Goal: Task Accomplishment & Management: Complete application form

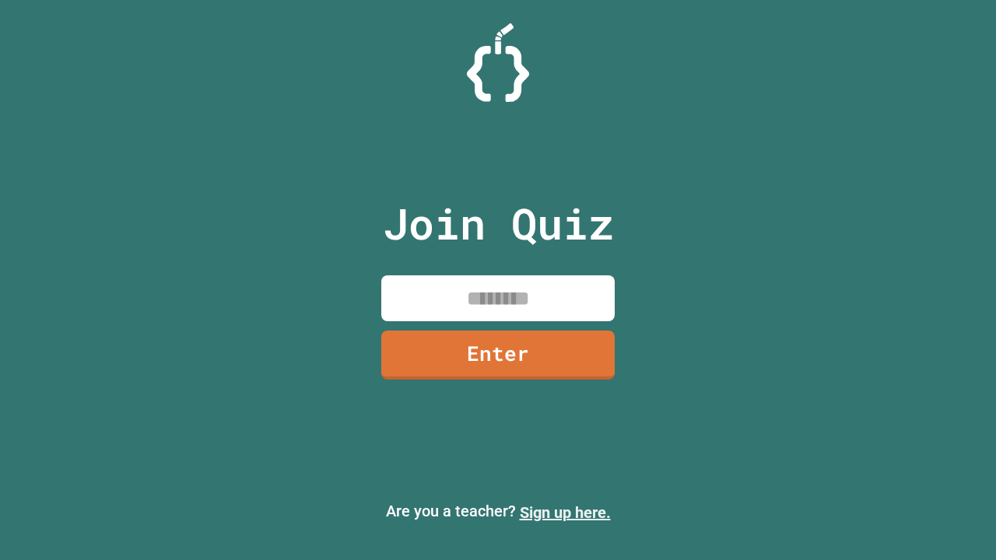
click at [565, 513] on link "Sign up here." at bounding box center [565, 512] width 91 height 19
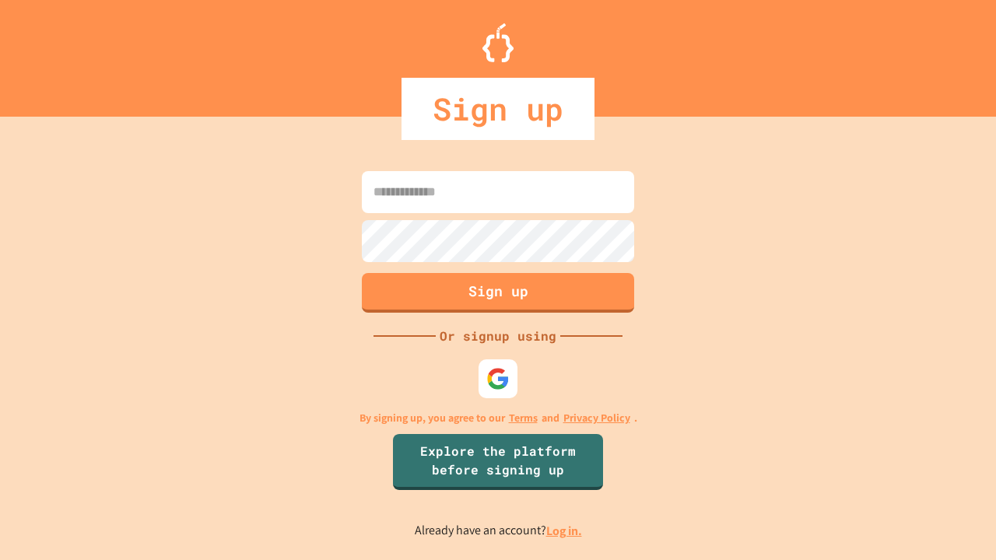
click at [565, 530] on link "Log in." at bounding box center [564, 531] width 36 height 16
